Goal: Information Seeking & Learning: Check status

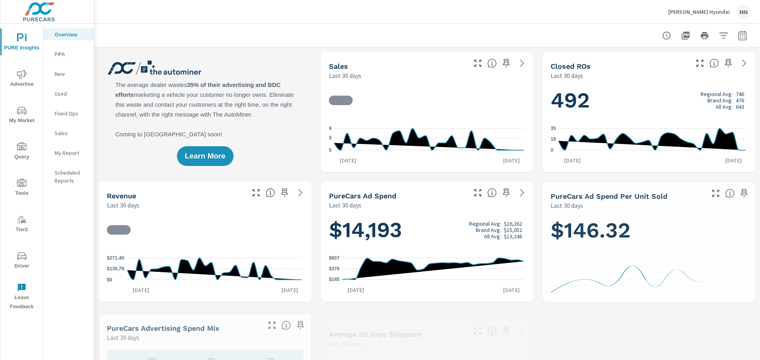
click at [23, 80] on span "Advertise" at bounding box center [22, 79] width 38 height 19
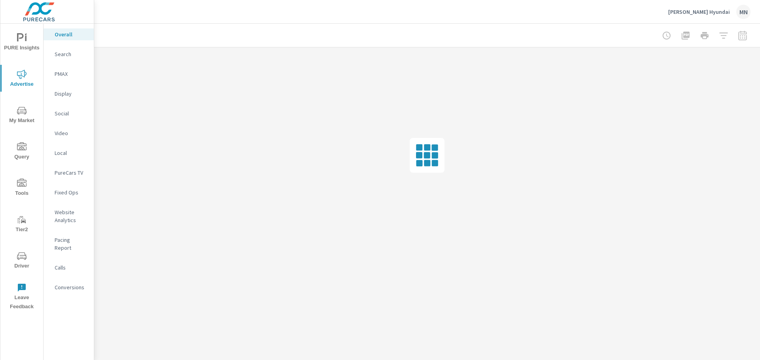
click at [60, 75] on p "PMAX" at bounding box center [71, 74] width 33 height 8
